Goal: Find specific page/section: Find specific page/section

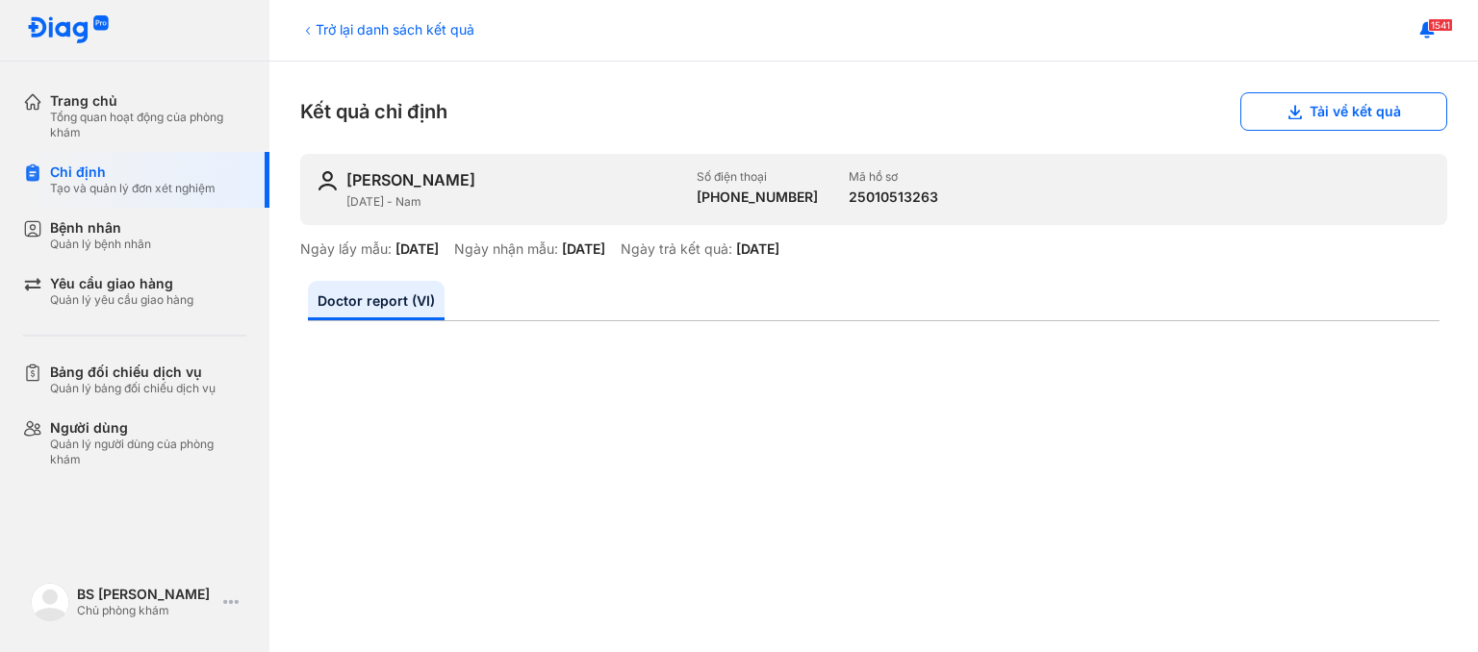
scroll to position [385, 0]
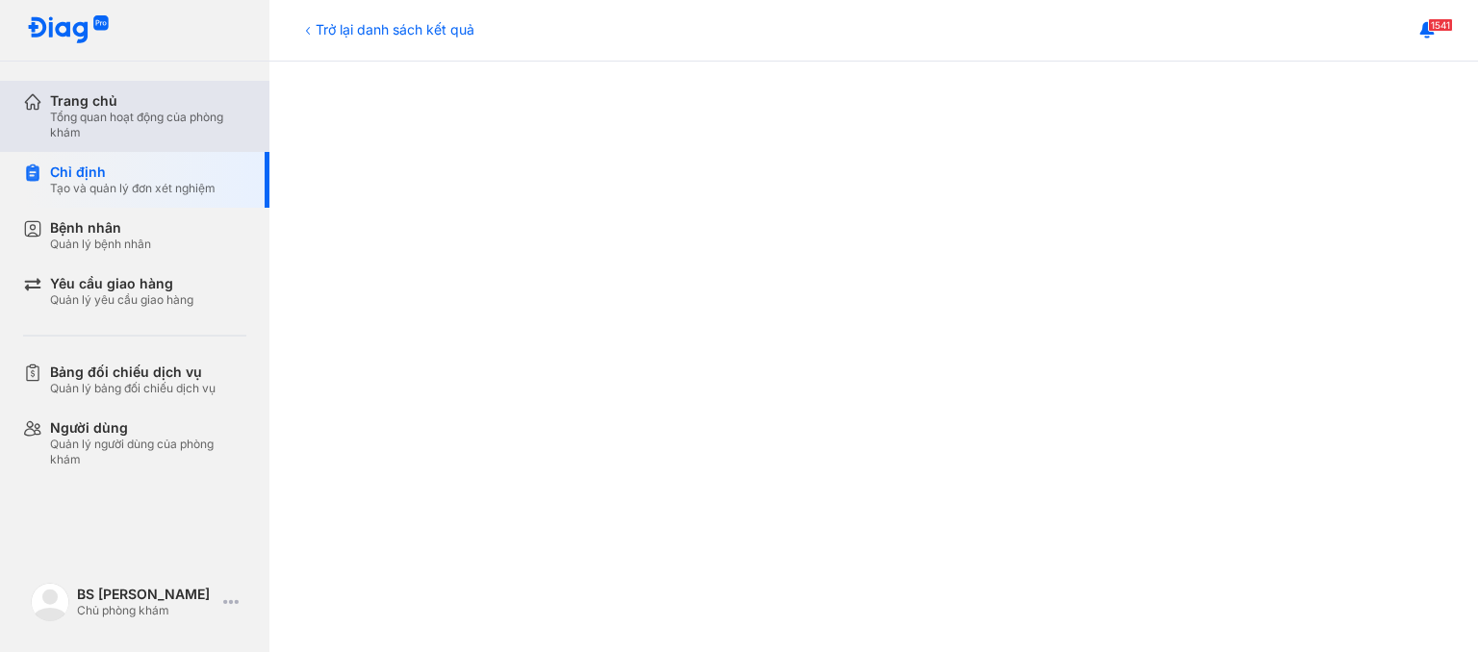
click at [86, 123] on div "Tổng quan hoạt động của phòng khám" at bounding box center [148, 125] width 196 height 31
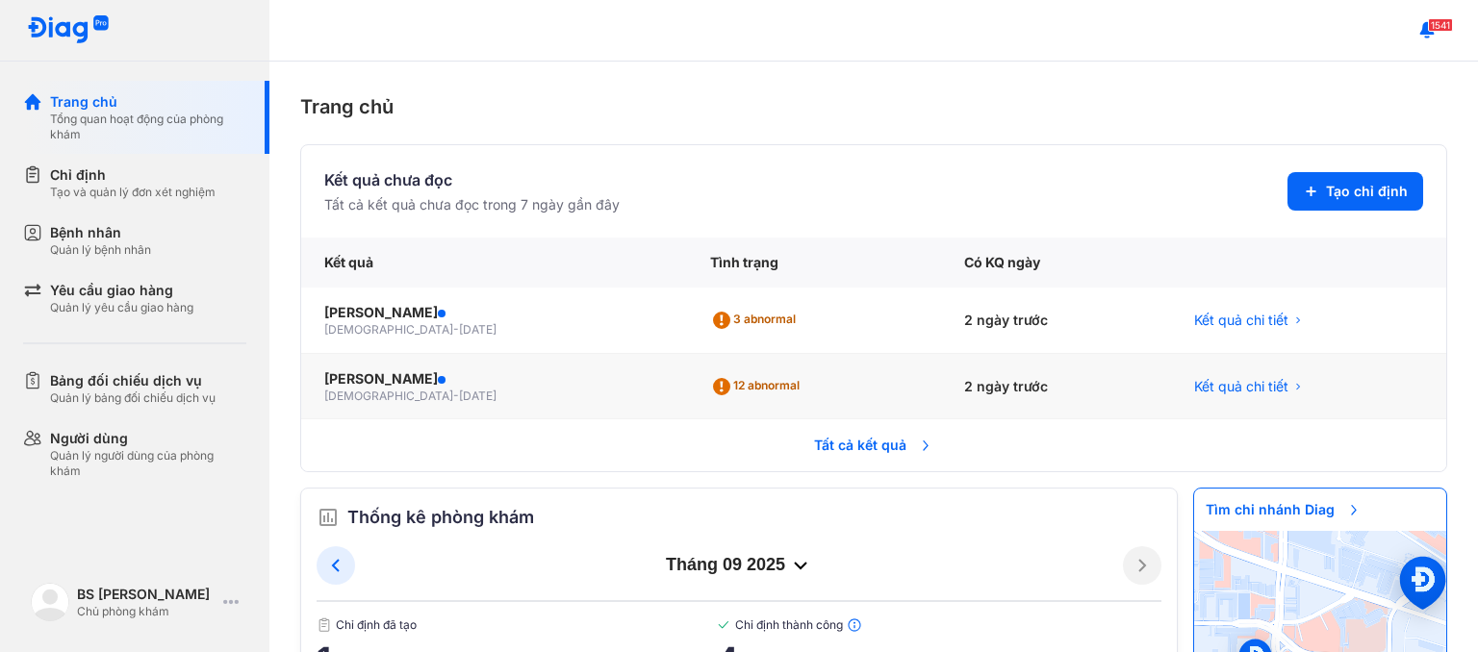
click at [459, 395] on span "[DATE]" at bounding box center [478, 396] width 38 height 14
